Goal: Information Seeking & Learning: Learn about a topic

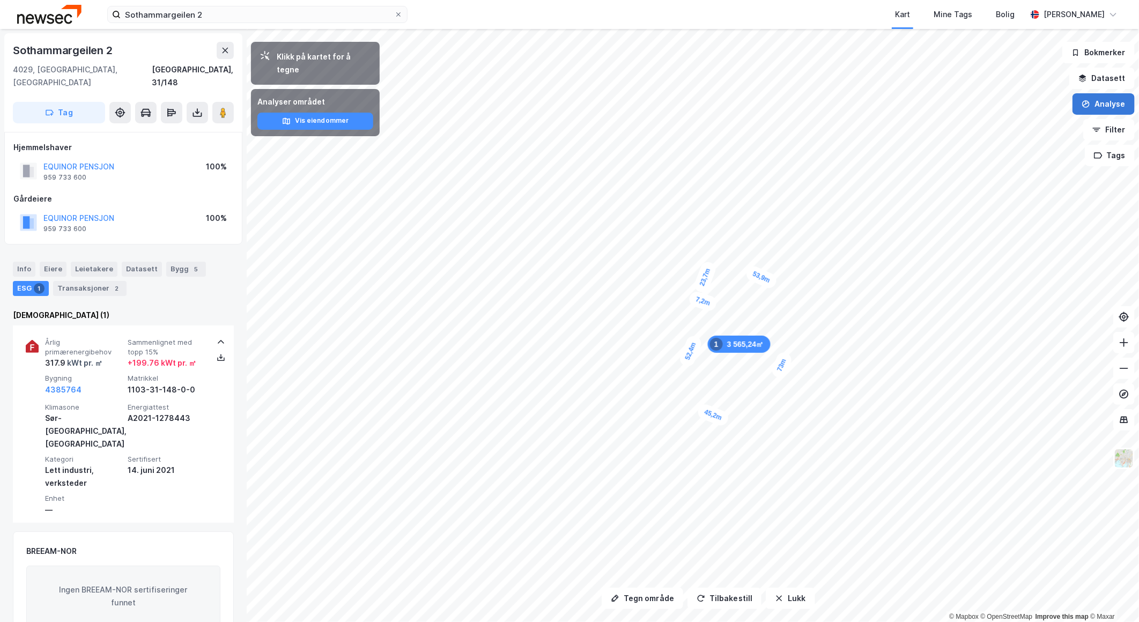
click at [1100, 110] on button "Analyse" at bounding box center [1104, 103] width 62 height 21
click at [965, 129] on div "Tegn område" at bounding box center [1010, 126] width 93 height 9
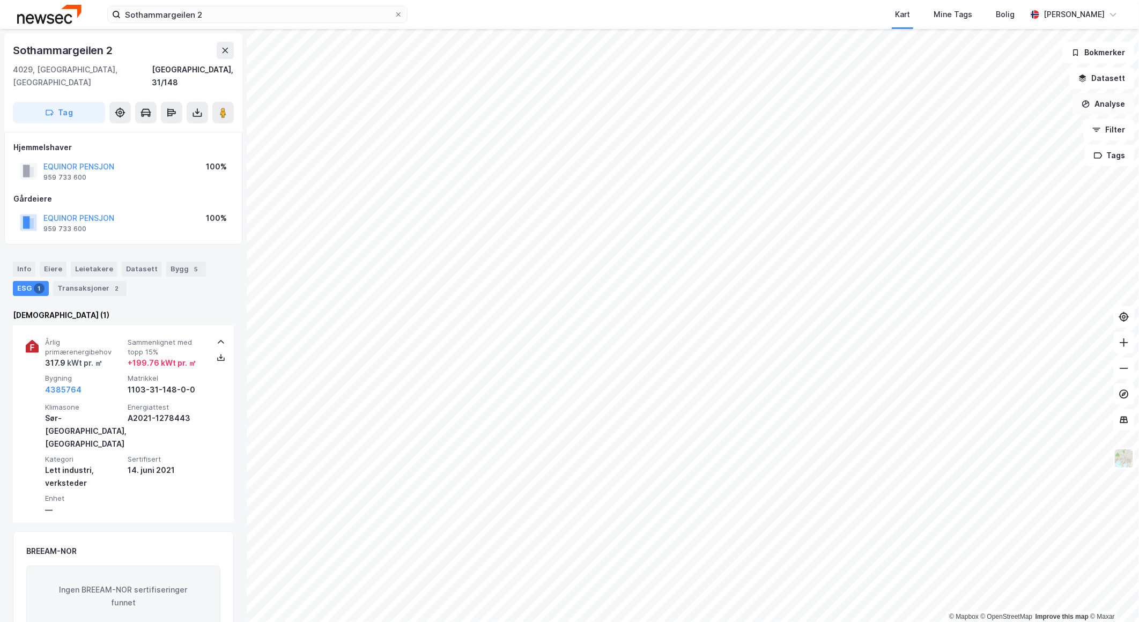
click at [1091, 111] on button "Analyse" at bounding box center [1104, 103] width 62 height 21
click at [990, 130] on div "Tegn område" at bounding box center [1010, 126] width 93 height 9
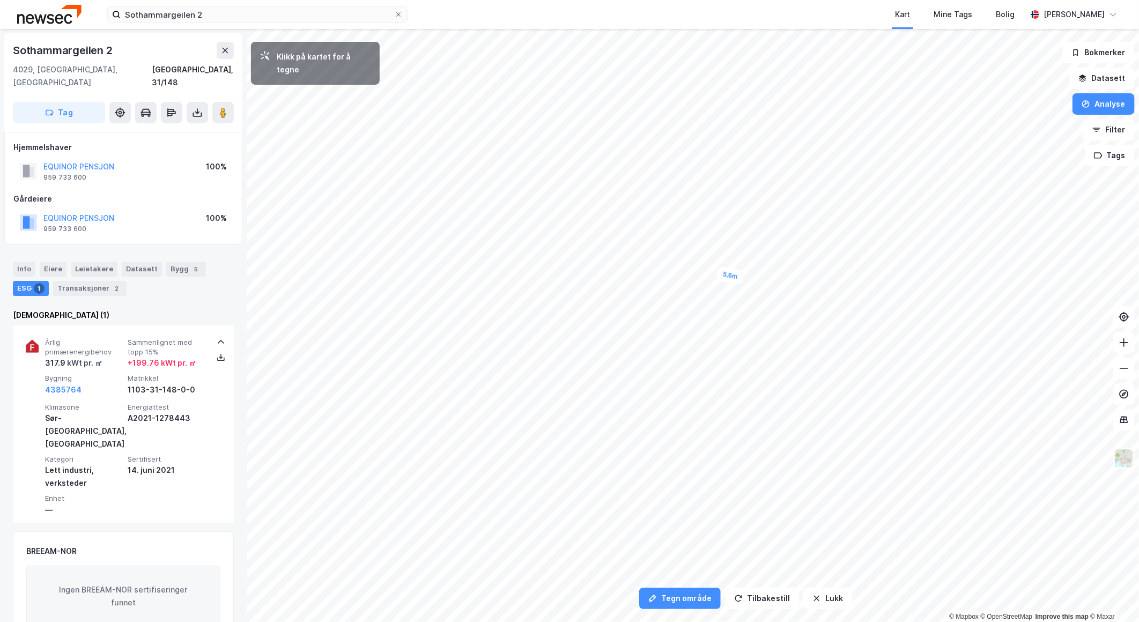
click at [736, 277] on div "5,6m" at bounding box center [730, 275] width 30 height 20
click at [678, 388] on div "5,6m" at bounding box center [683, 391] width 31 height 26
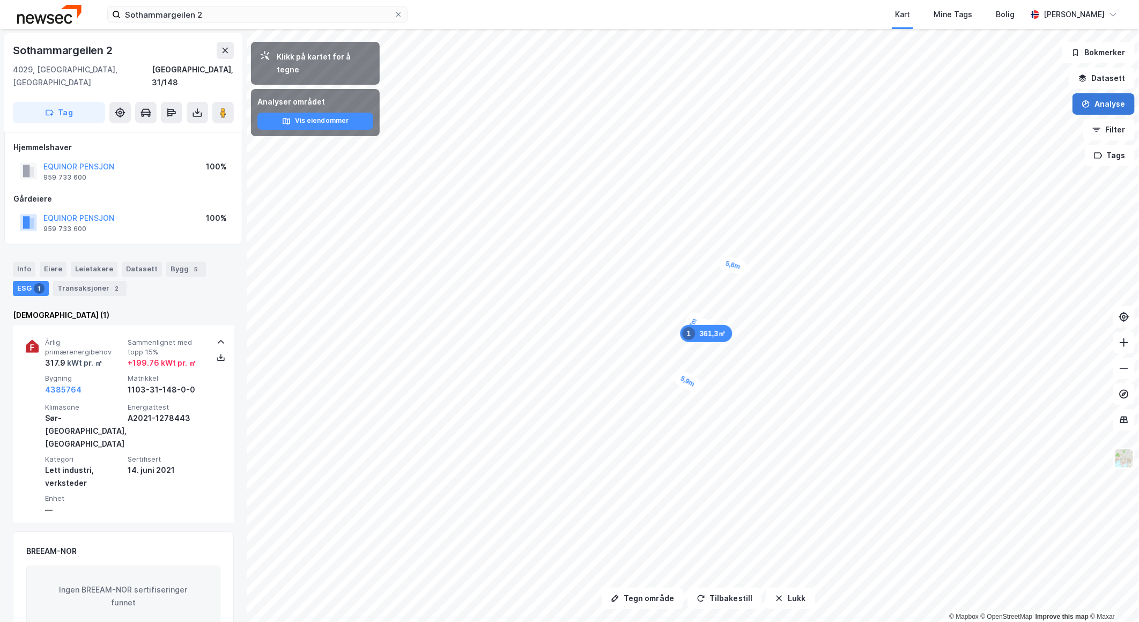
click at [1096, 97] on button "Analyse" at bounding box center [1104, 103] width 62 height 21
click at [1000, 132] on div "Tegn område" at bounding box center [1003, 127] width 123 height 18
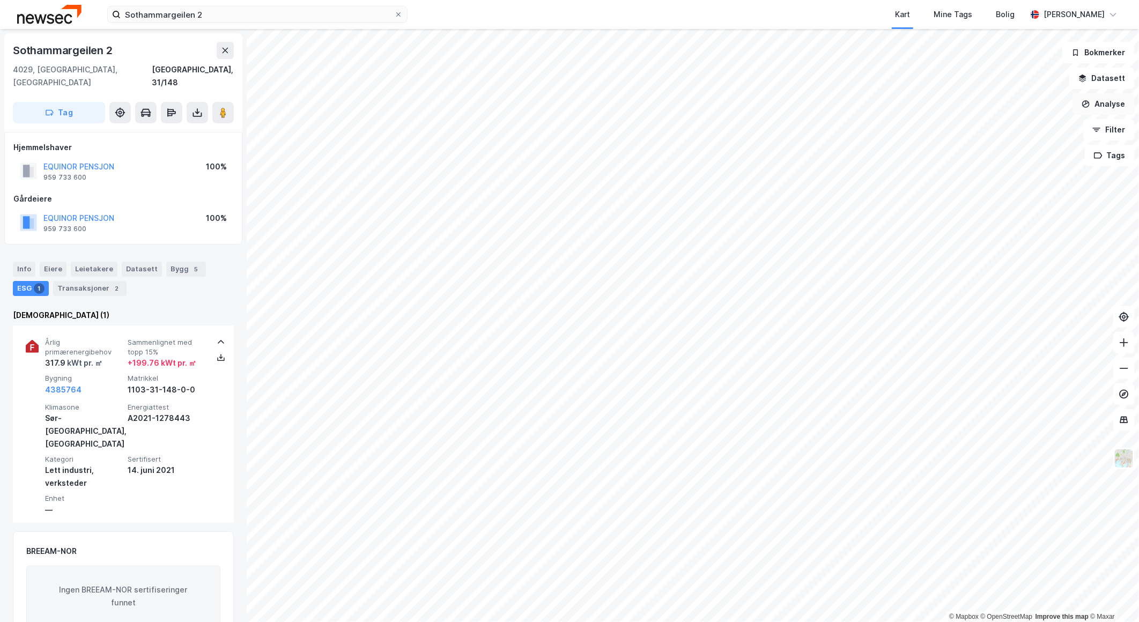
click at [1097, 109] on button "Analyse" at bounding box center [1104, 103] width 62 height 21
click at [1000, 131] on div "Tegn område" at bounding box center [1003, 127] width 123 height 18
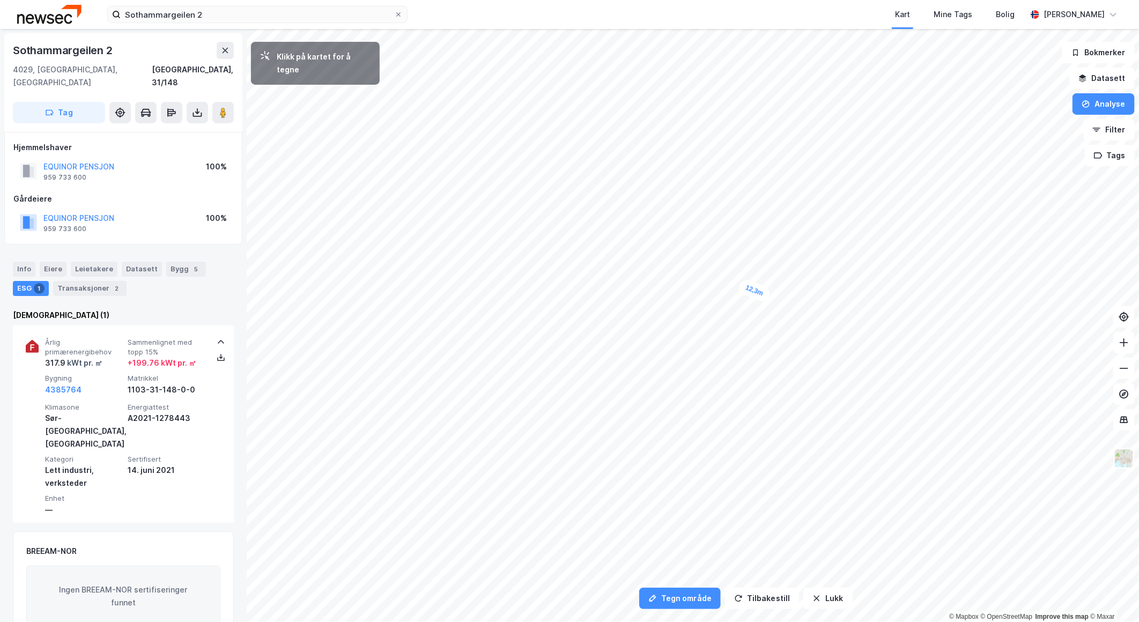
click at [767, 295] on div "12,3m" at bounding box center [754, 290] width 34 height 25
click at [695, 400] on div "14,3m" at bounding box center [707, 405] width 34 height 25
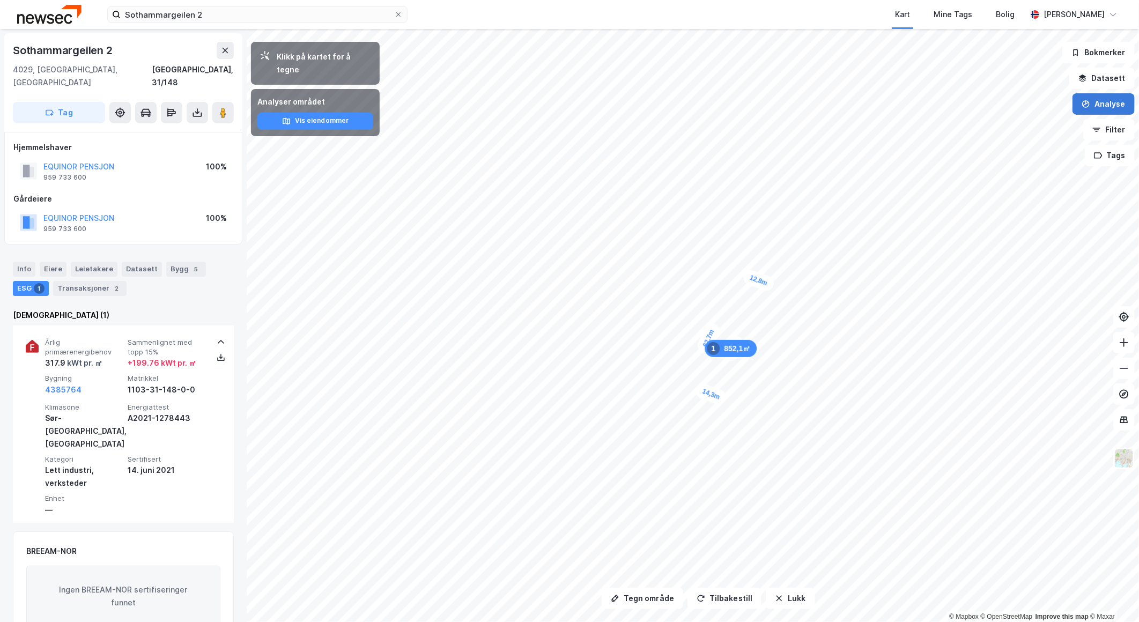
click at [1082, 98] on button "Analyse" at bounding box center [1104, 103] width 62 height 21
click at [979, 129] on div "Tegn område" at bounding box center [1010, 126] width 93 height 9
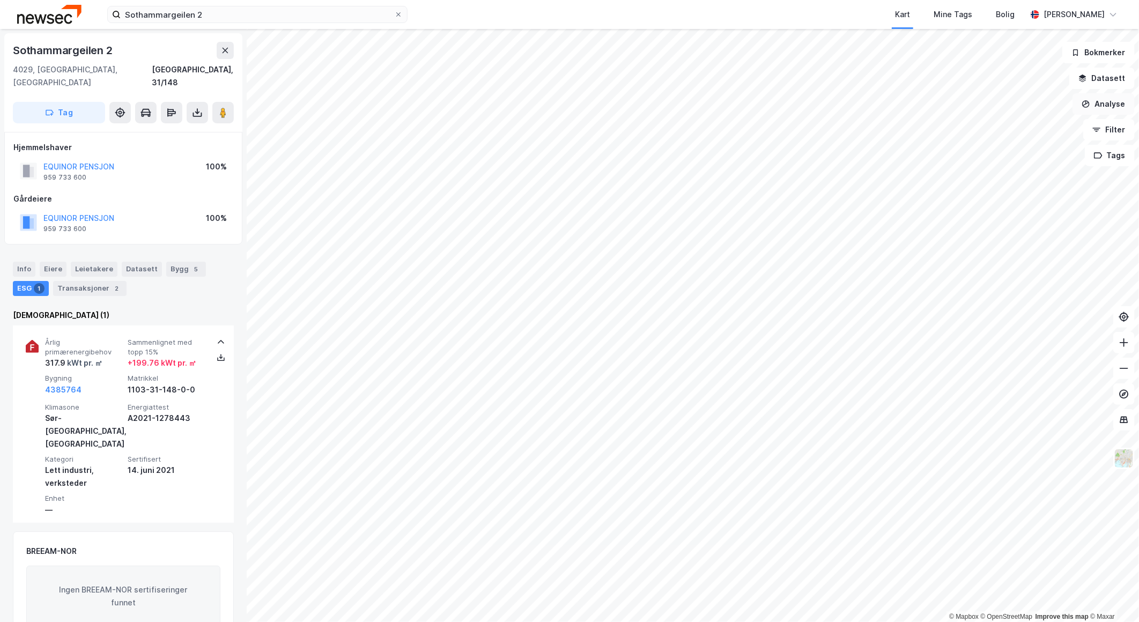
click at [1105, 107] on button "Analyse" at bounding box center [1104, 103] width 62 height 21
click at [983, 132] on div "Tegn område" at bounding box center [1003, 127] width 123 height 18
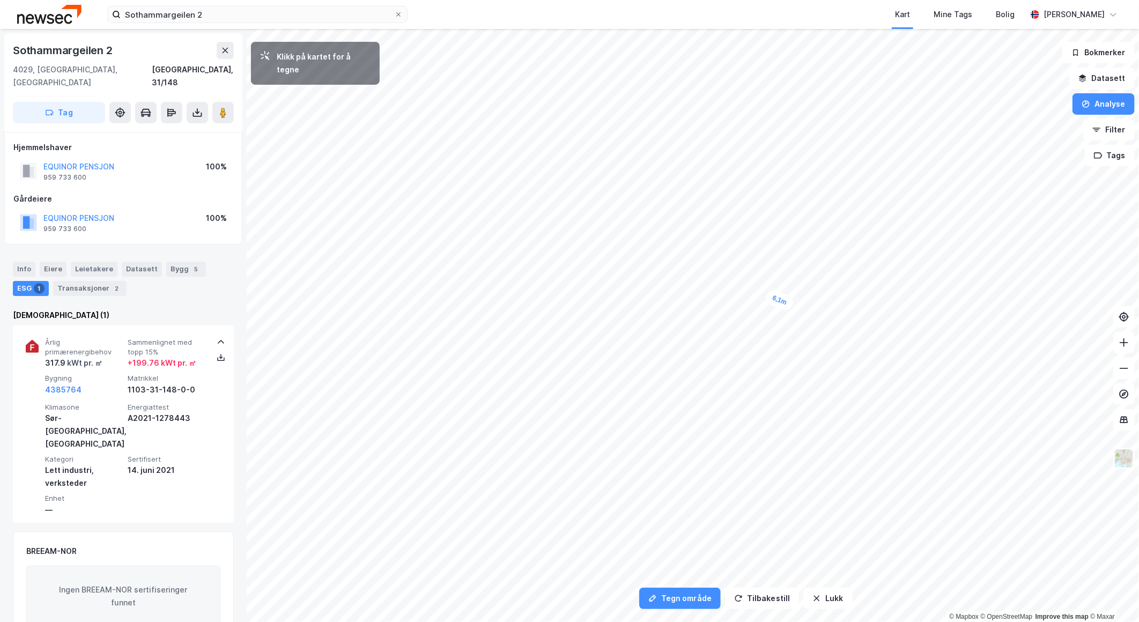
click at [786, 302] on div "6,1m" at bounding box center [779, 301] width 31 height 24
click at [731, 410] on div "5,3m" at bounding box center [735, 413] width 31 height 26
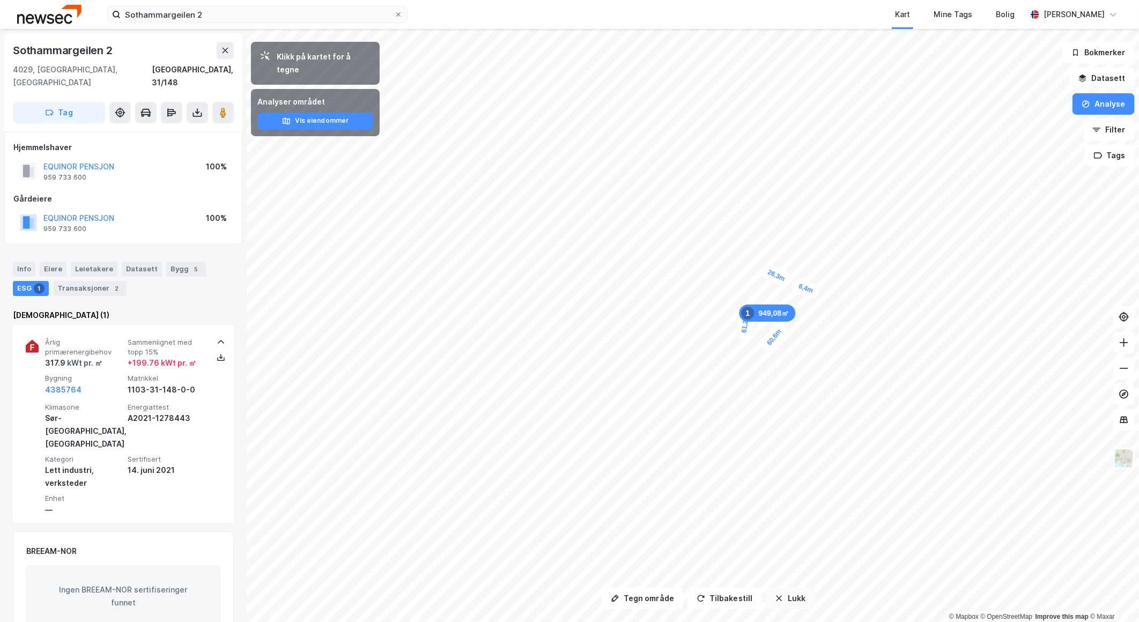
click at [778, 595] on icon "button" at bounding box center [779, 598] width 9 height 9
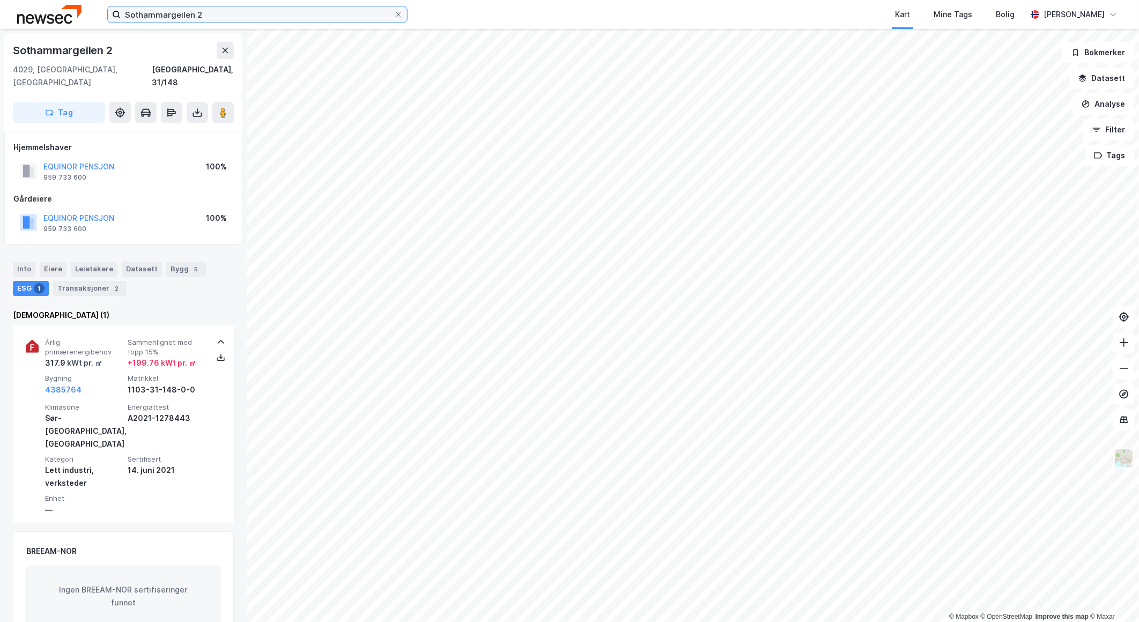
click at [198, 11] on input "Sothammargeilen 2" at bounding box center [258, 14] width 274 height 16
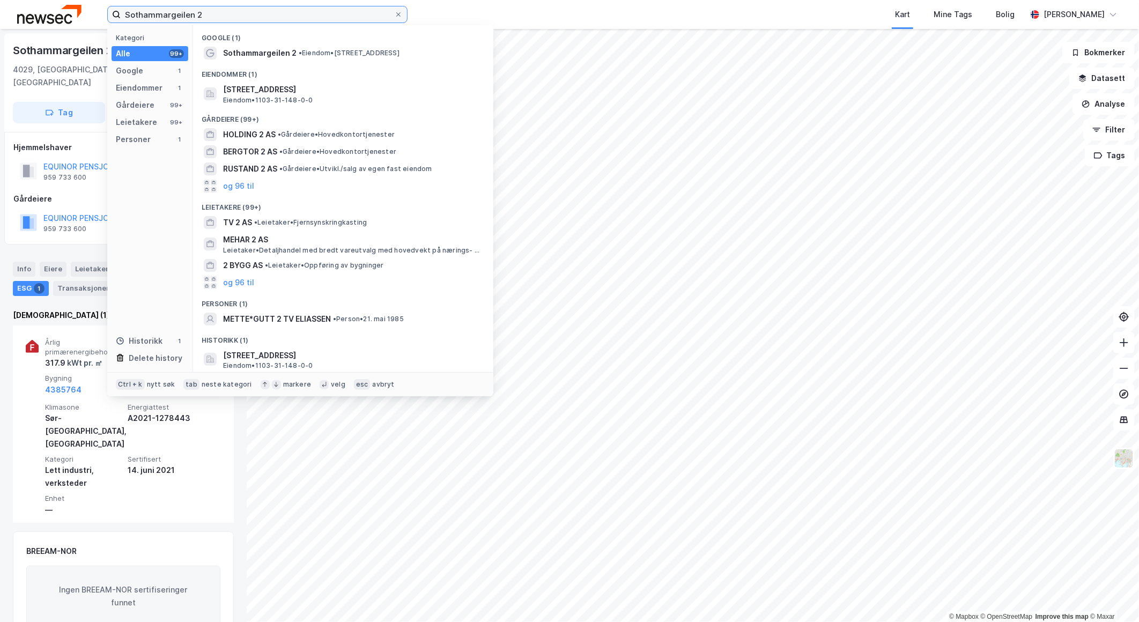
click at [198, 11] on input "Sothammargeilen 2" at bounding box center [258, 14] width 274 height 16
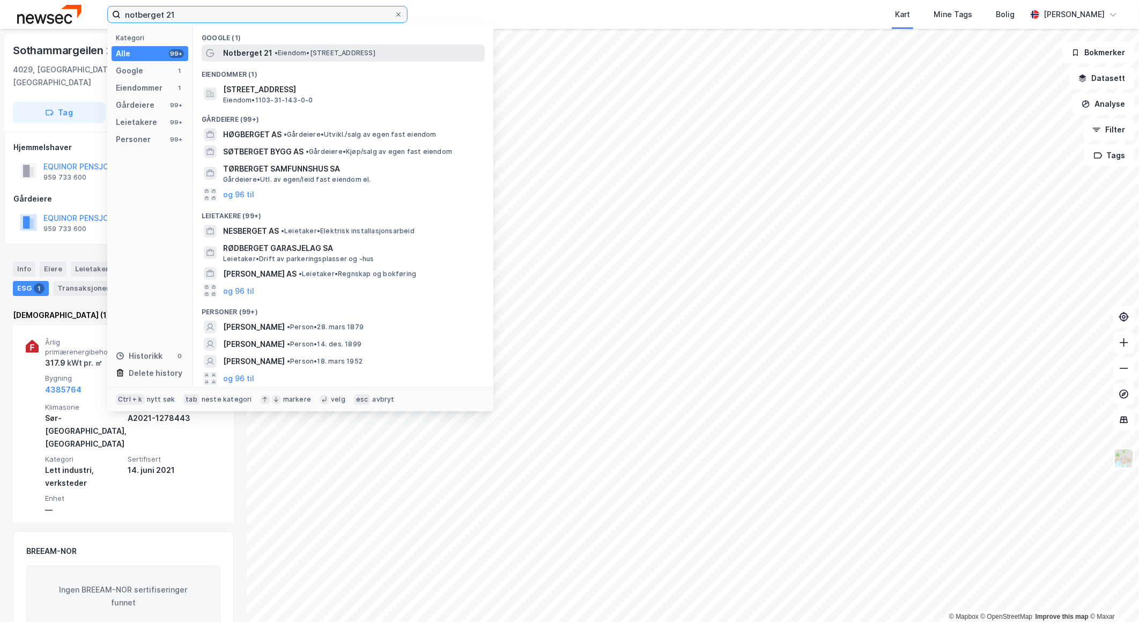
type input "notberget 21"
click at [268, 54] on span "Notberget 21" at bounding box center [247, 53] width 49 height 13
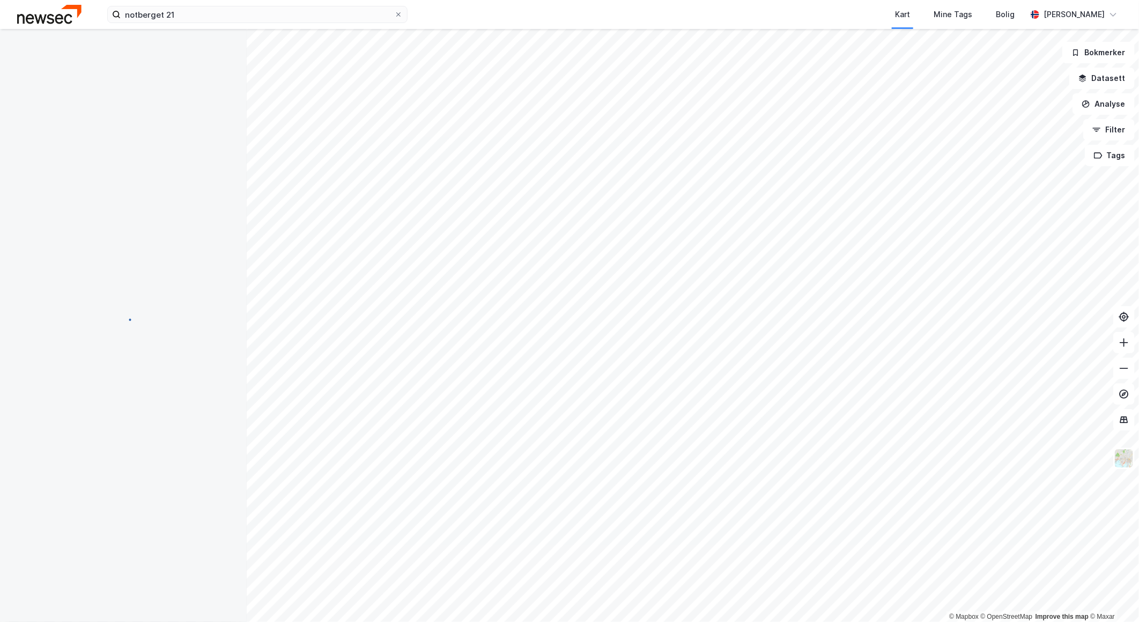
scroll to position [1, 0]
